Goal: Find specific page/section: Find specific page/section

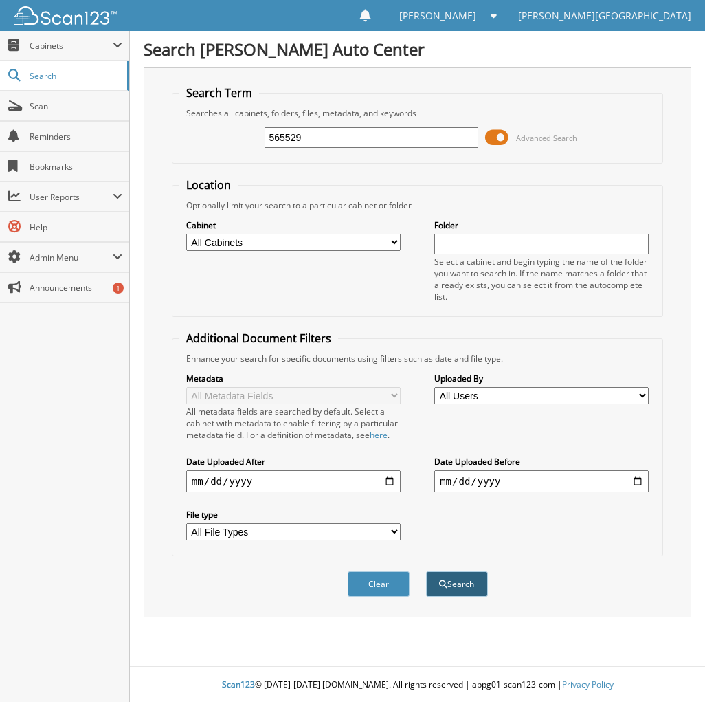
type input "565529"
click at [451, 590] on button "Search" at bounding box center [457, 583] width 62 height 25
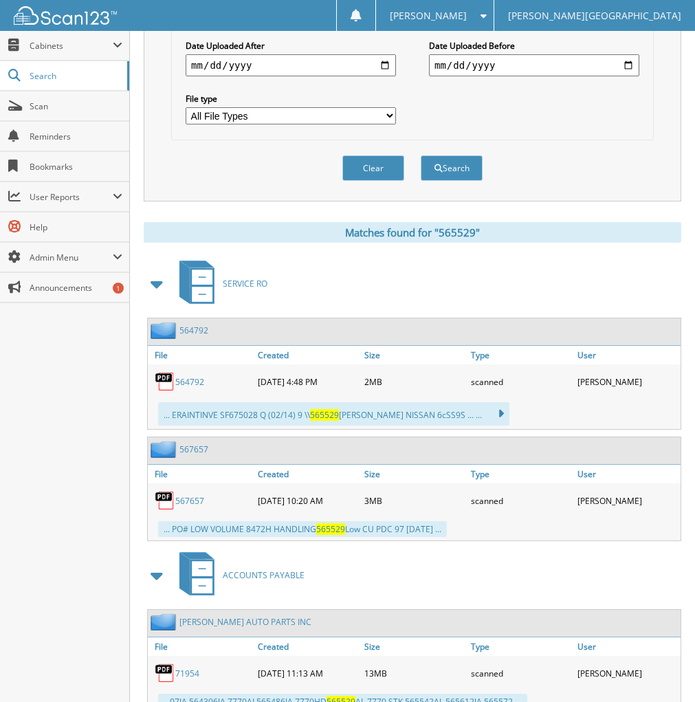
scroll to position [412, 0]
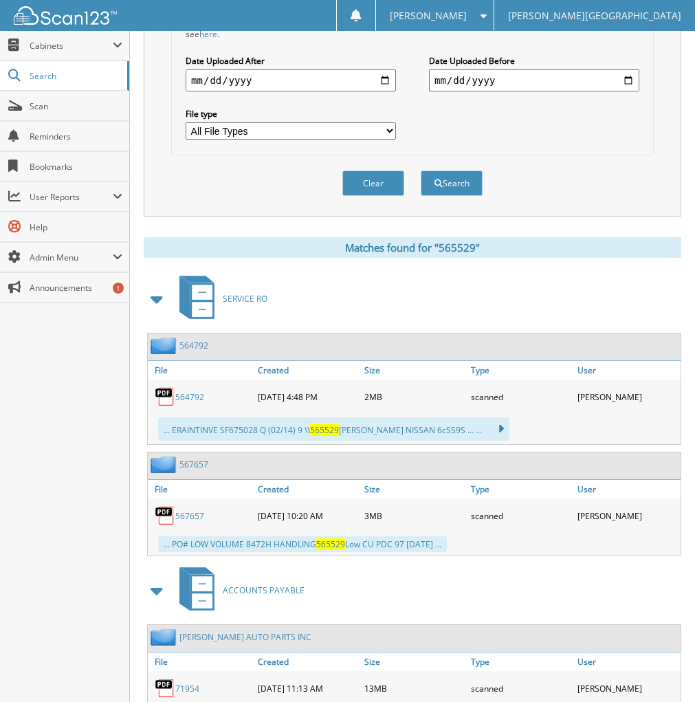
click at [239, 294] on span "SERVICE RO" at bounding box center [245, 299] width 45 height 12
click at [195, 395] on link "564792" at bounding box center [189, 397] width 29 height 12
click at [191, 516] on link "567657" at bounding box center [189, 516] width 29 height 12
click at [188, 510] on link "567657" at bounding box center [189, 516] width 29 height 12
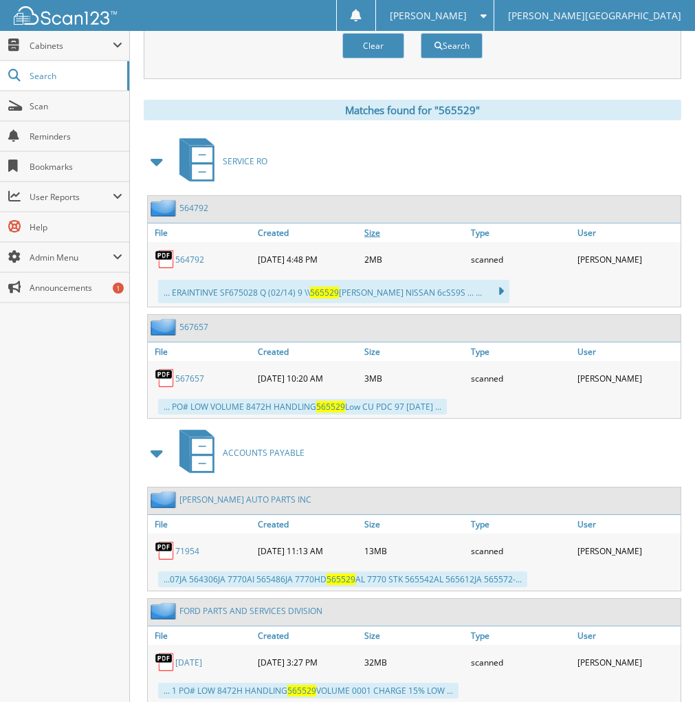
scroll to position [593, 0]
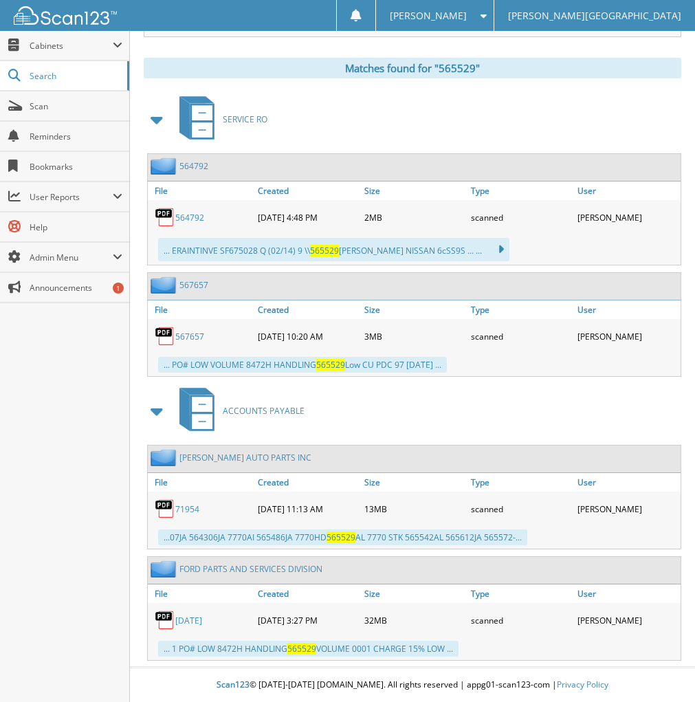
drag, startPoint x: 83, startPoint y: 670, endPoint x: 126, endPoint y: 553, distance: 124.0
click at [84, 670] on div "Close Cabinets My Company Email Addresses Search Scan" at bounding box center [65, 366] width 130 height 671
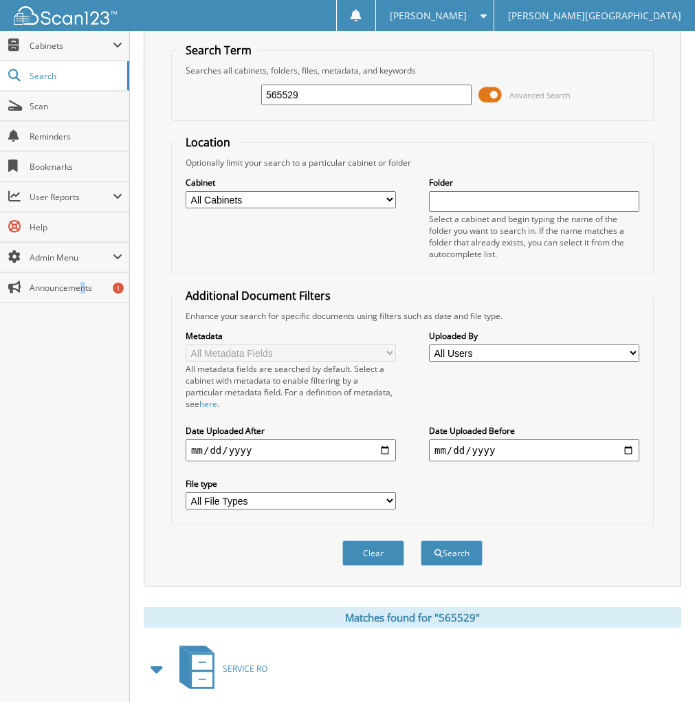
scroll to position [0, 0]
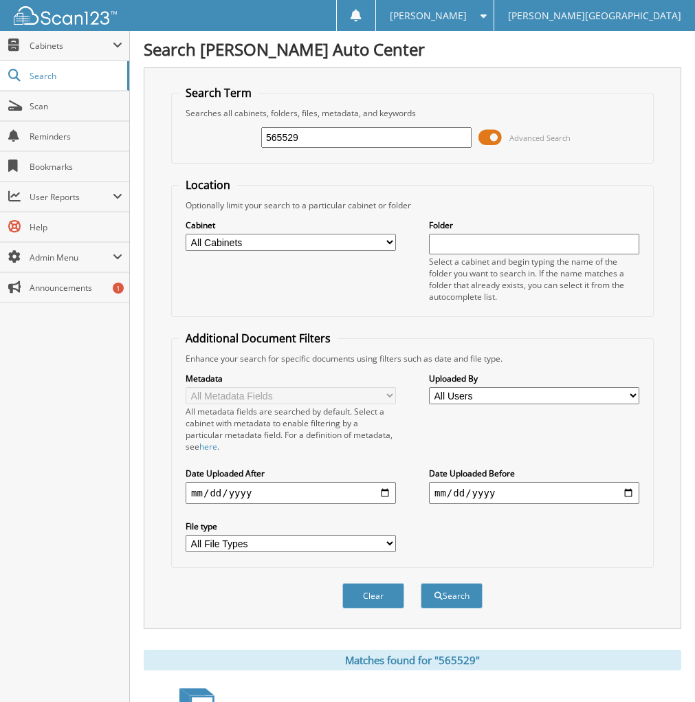
drag, startPoint x: 397, startPoint y: 129, endPoint x: 213, endPoint y: 136, distance: 184.4
click at [213, 136] on div "565529 Advanced Search" at bounding box center [412, 137] width 467 height 37
click at [356, 140] on input "text" at bounding box center [366, 137] width 210 height 21
type input "563592"
click at [421, 583] on button "Search" at bounding box center [452, 595] width 62 height 25
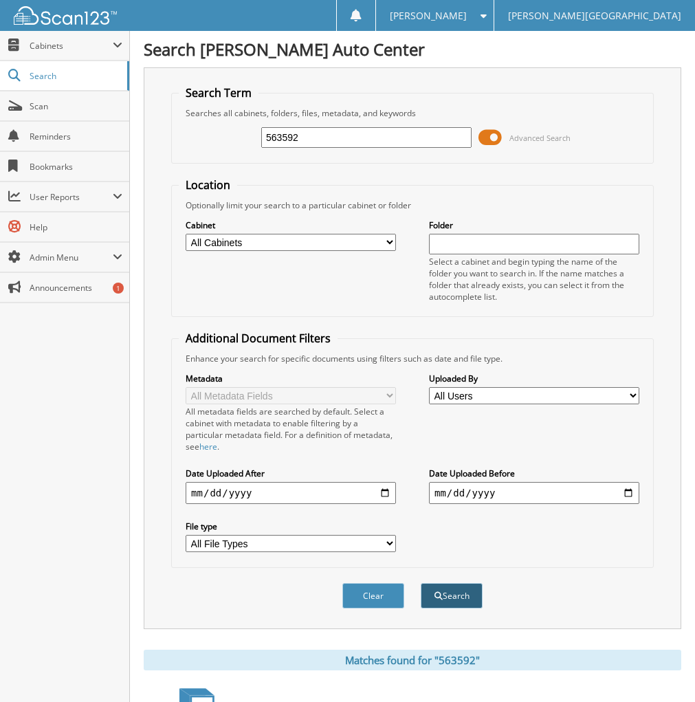
click at [439, 592] on span "submit" at bounding box center [438, 596] width 8 height 8
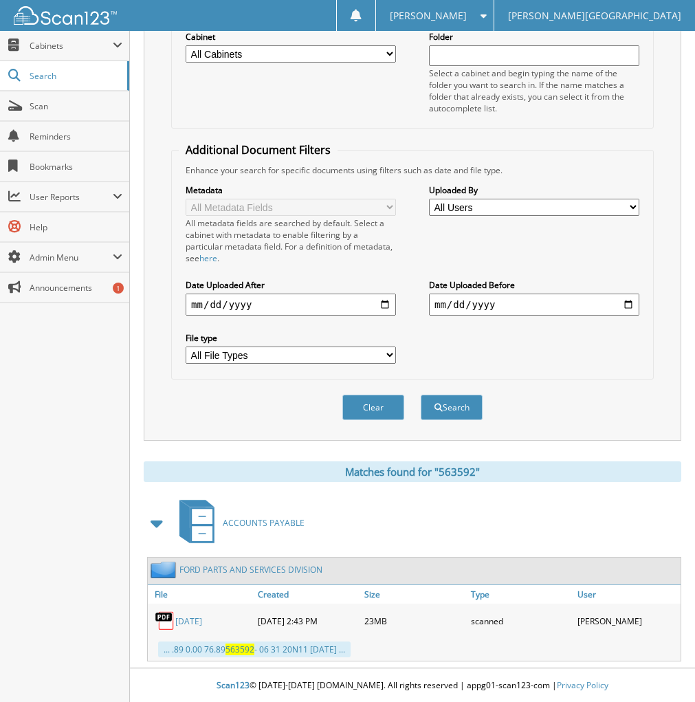
scroll to position [190, 0]
click at [376, 234] on div "All metadata fields are searched by default. Select a cabinet with metadata to …" at bounding box center [291, 240] width 210 height 47
